Goal: Transaction & Acquisition: Purchase product/service

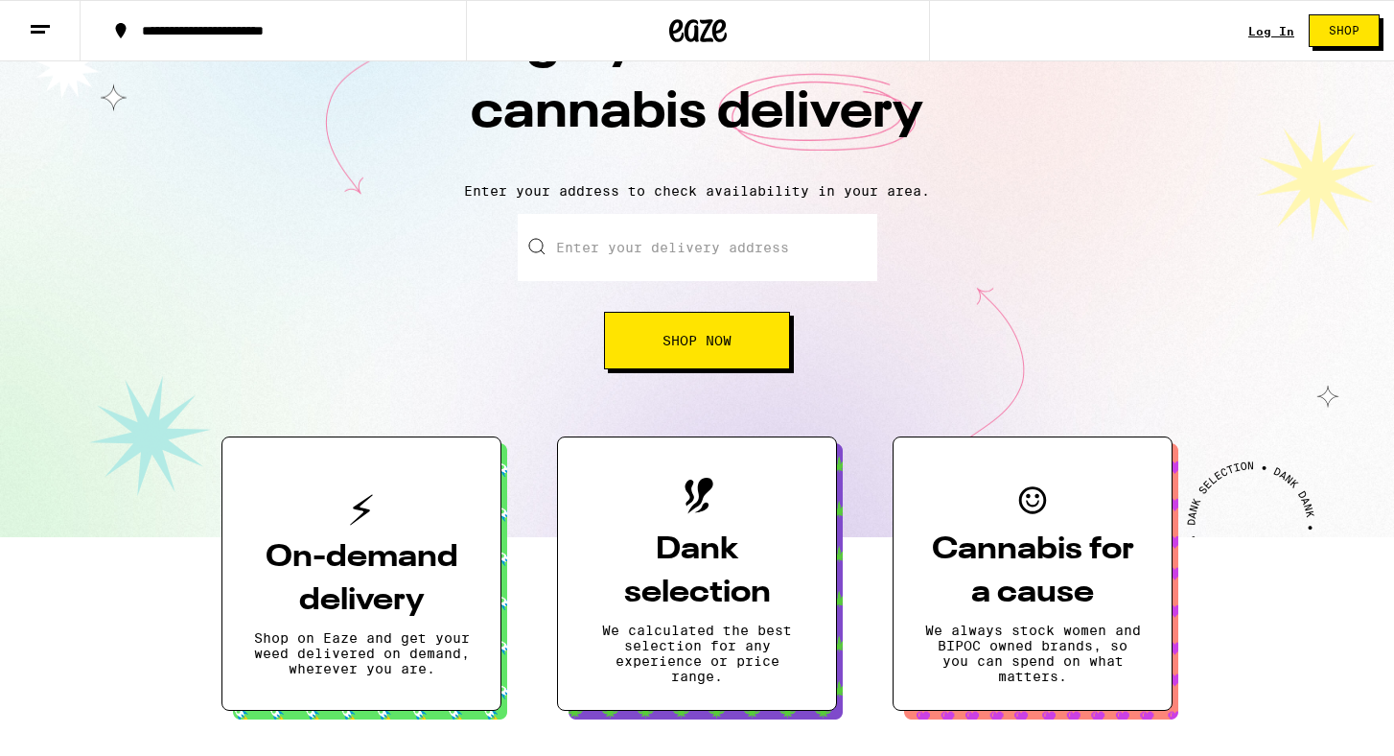
scroll to position [123, 0]
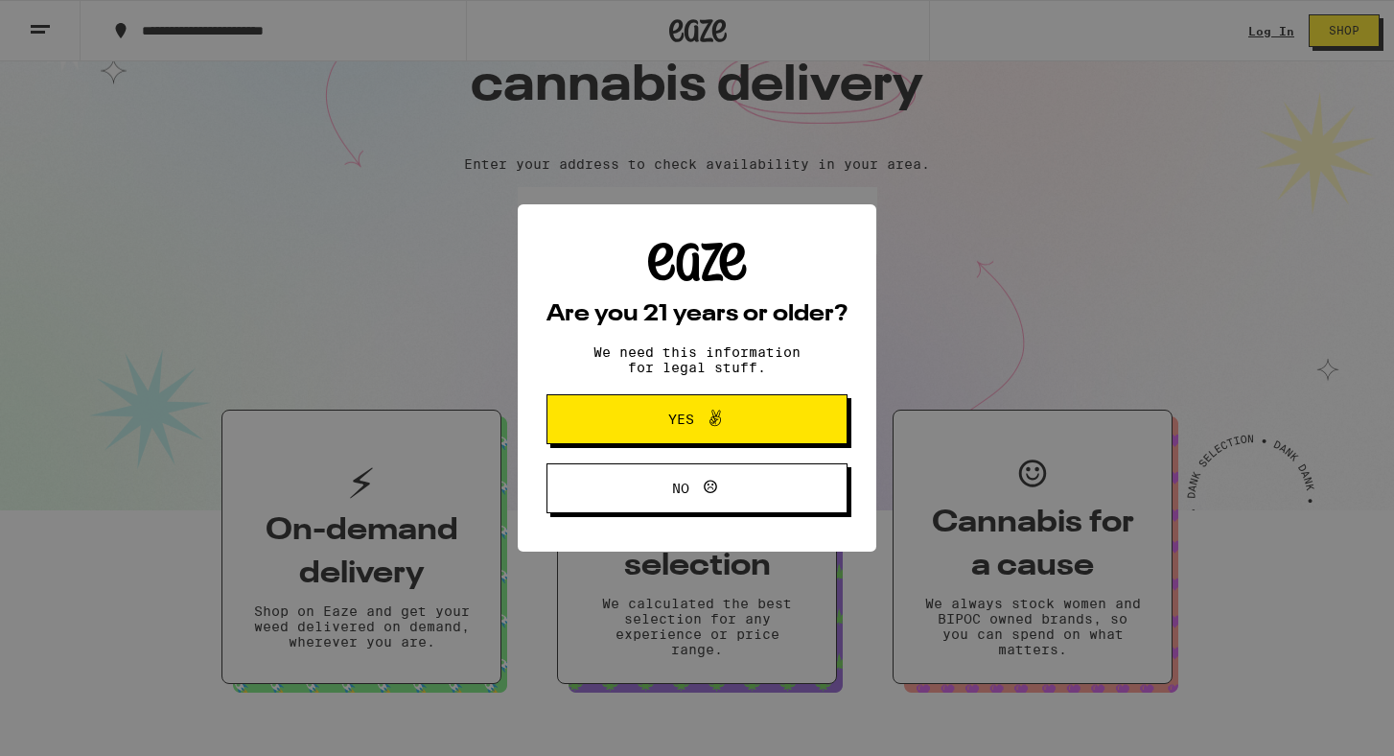
click at [753, 428] on span "Yes" at bounding box center [697, 419] width 146 height 25
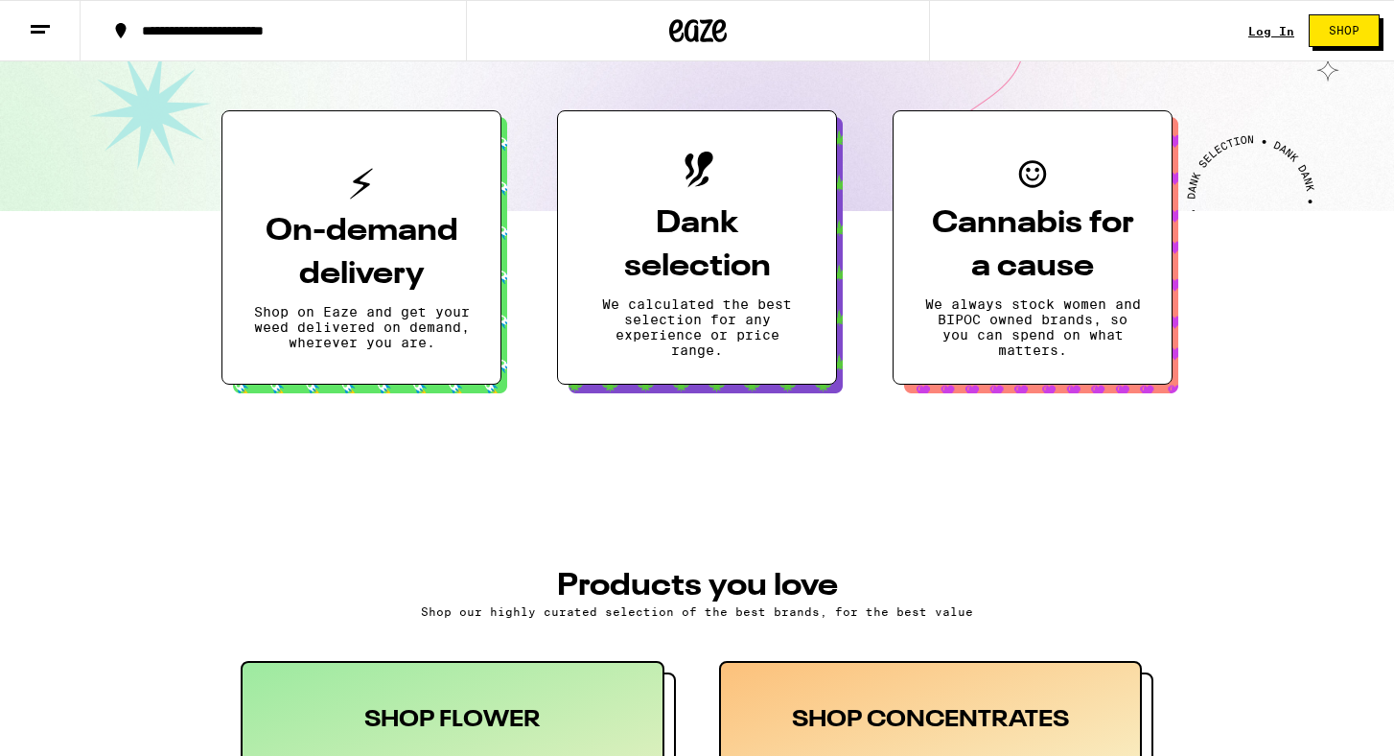
scroll to position [101, 0]
